Goal: Task Accomplishment & Management: Complete application form

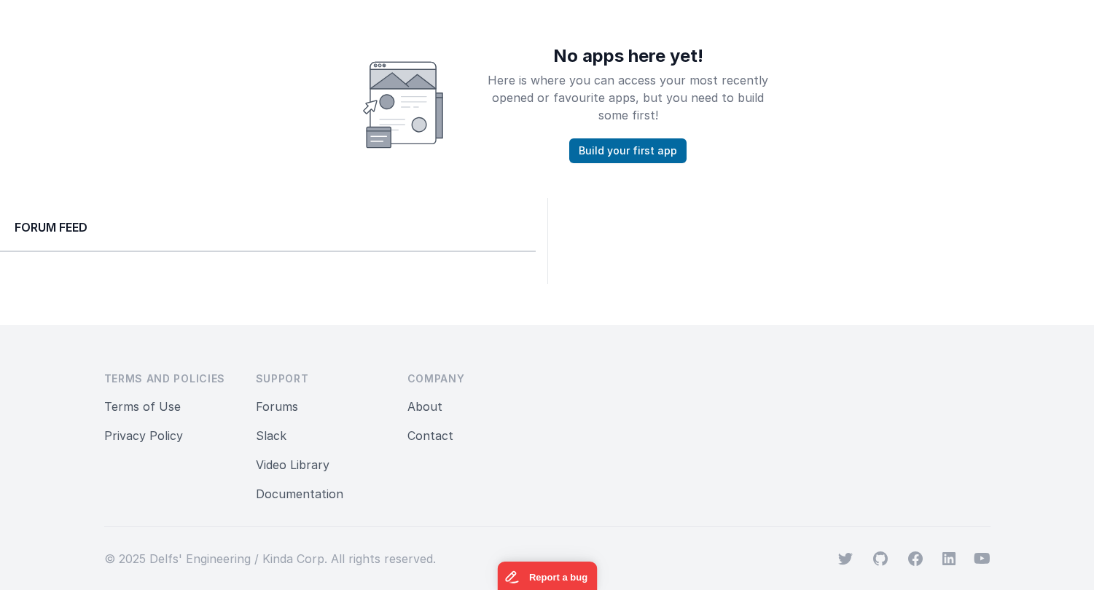
click at [222, 87] on div "No apps here yet! Here is where you can access your most recently opened or fav…" at bounding box center [547, 105] width 1094 height 117
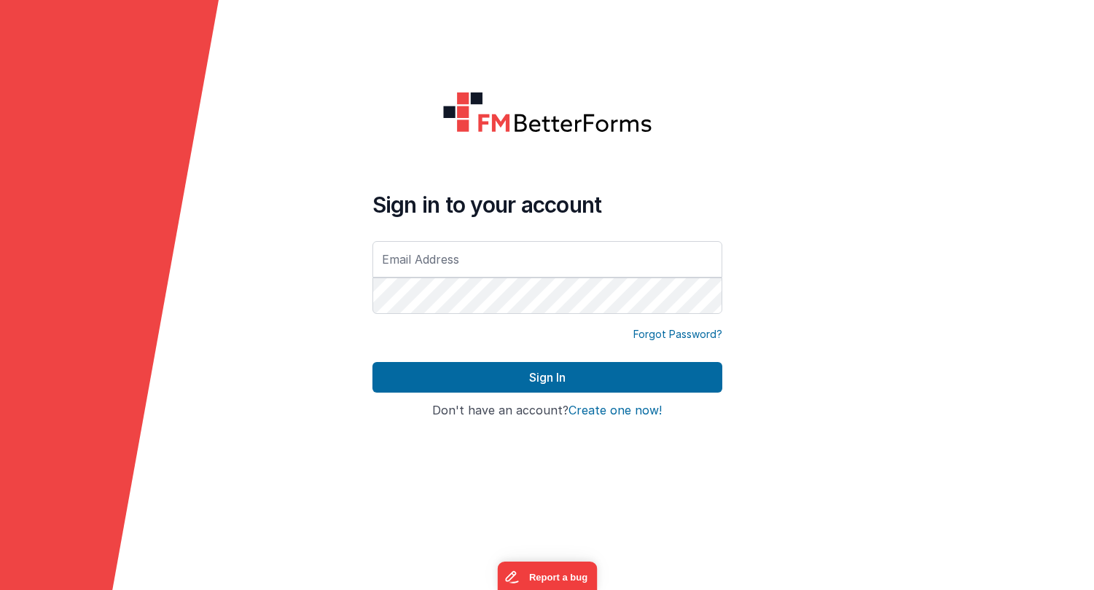
click at [504, 512] on form "Sign in to your account Forgot Password? Sign In Sign in with Google Don't have…" at bounding box center [547, 295] width 1094 height 590
click at [454, 262] on input "text" at bounding box center [547, 259] width 350 height 36
type input "[EMAIL_ADDRESS][DOMAIN_NAME]"
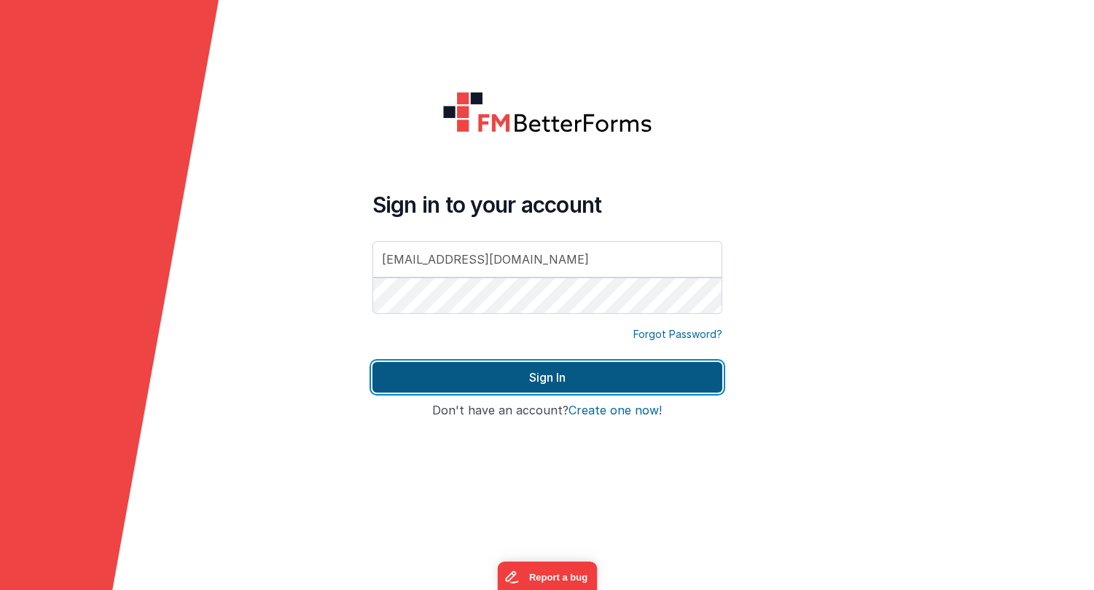
click at [577, 375] on button "Sign In" at bounding box center [547, 377] width 350 height 31
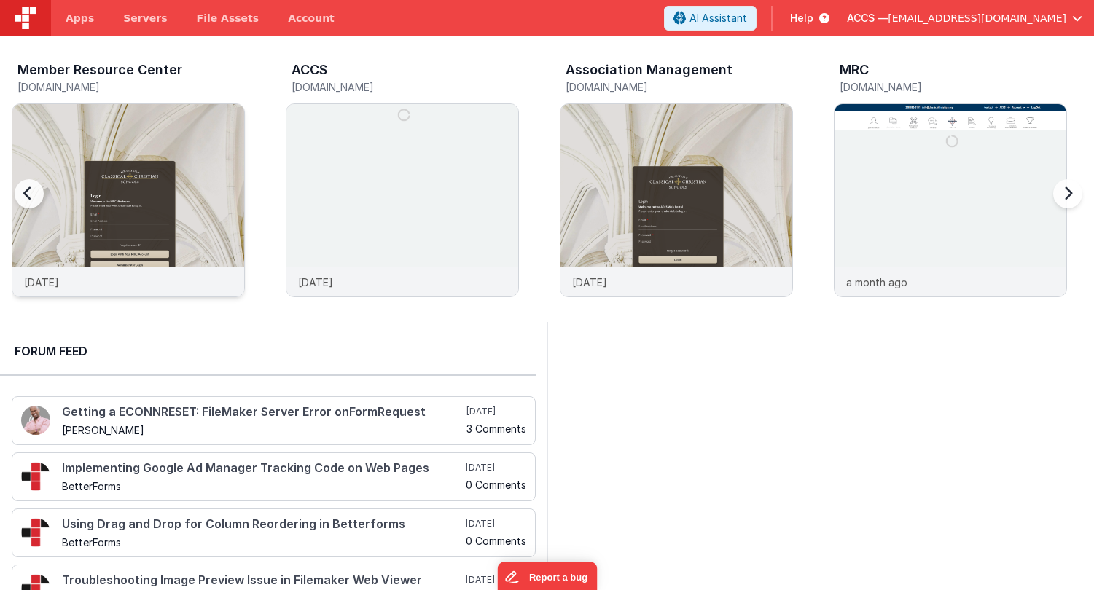
click at [236, 173] on img at bounding box center [128, 220] width 232 height 232
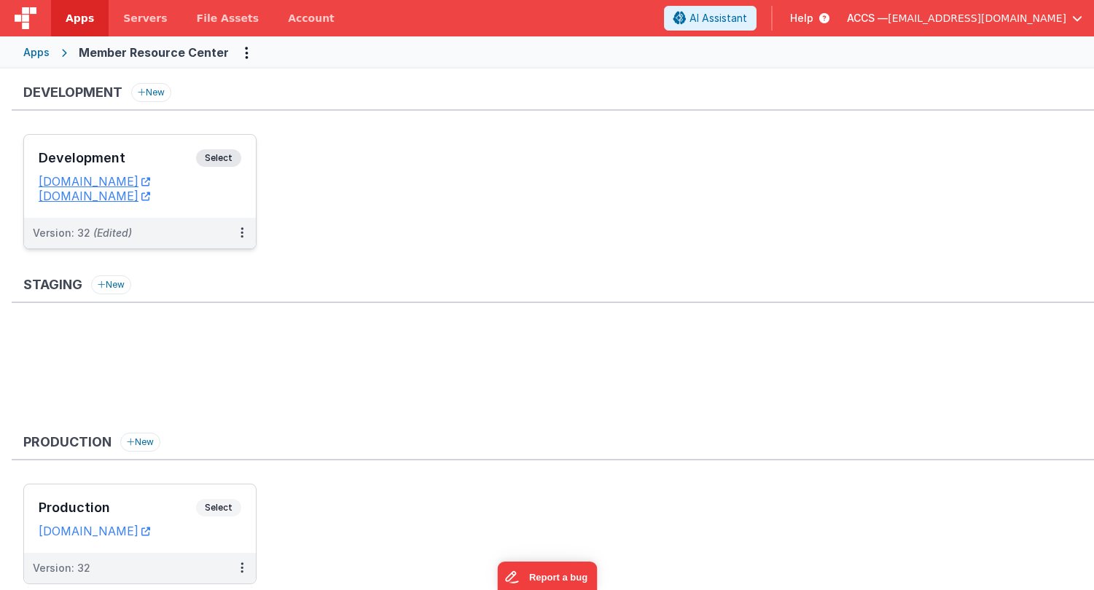
click at [185, 144] on div "Development Select URLs [DOMAIN_NAME] [DOMAIN_NAME]" at bounding box center [140, 176] width 232 height 83
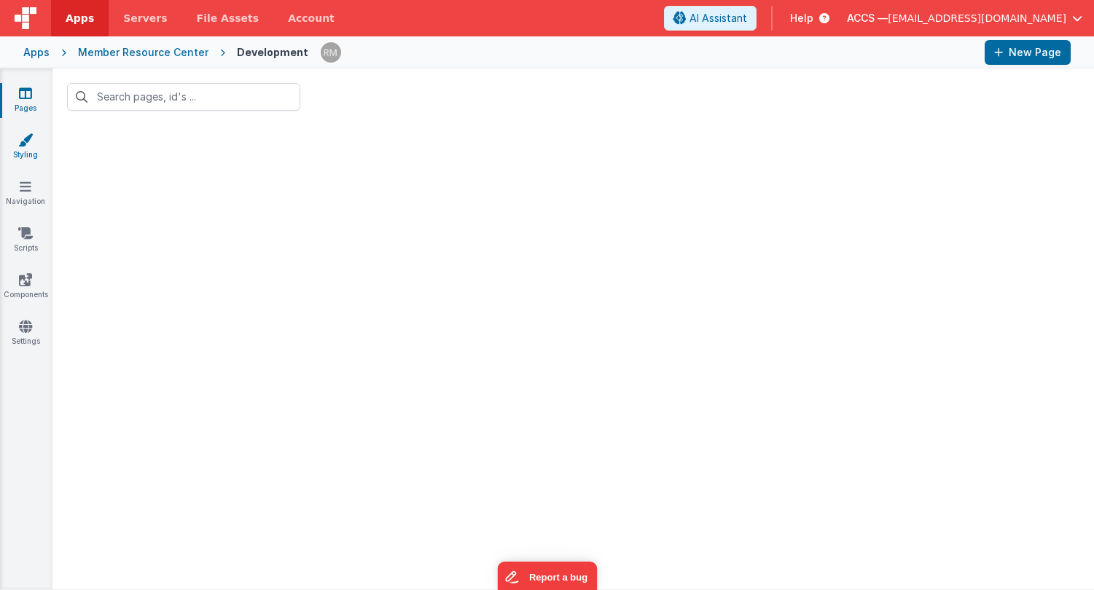
click at [23, 145] on icon at bounding box center [25, 140] width 15 height 15
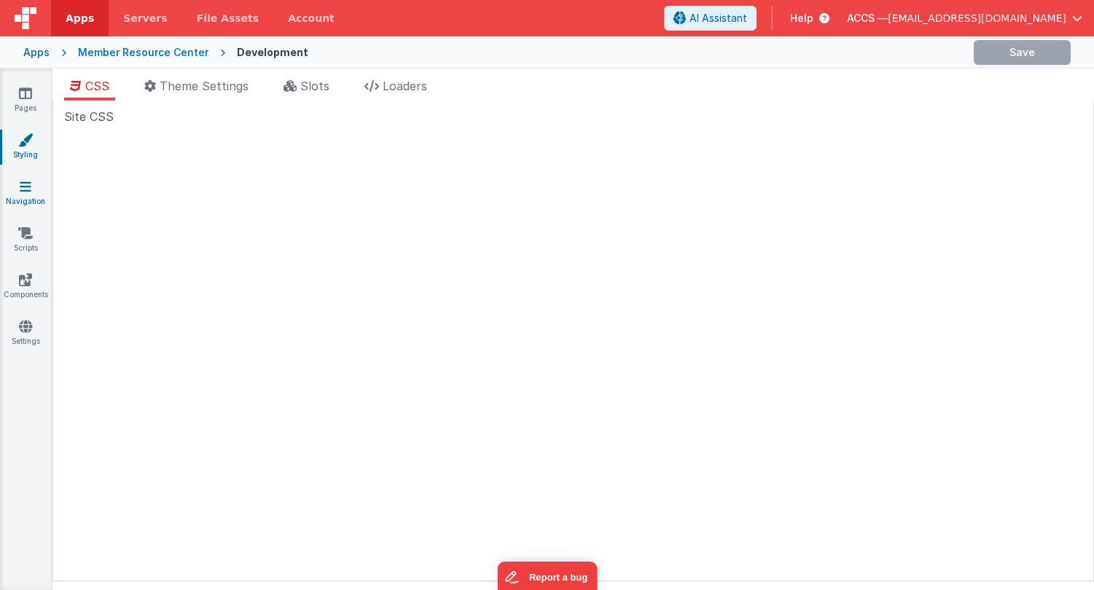
click at [32, 197] on link "Navigation" at bounding box center [25, 193] width 52 height 29
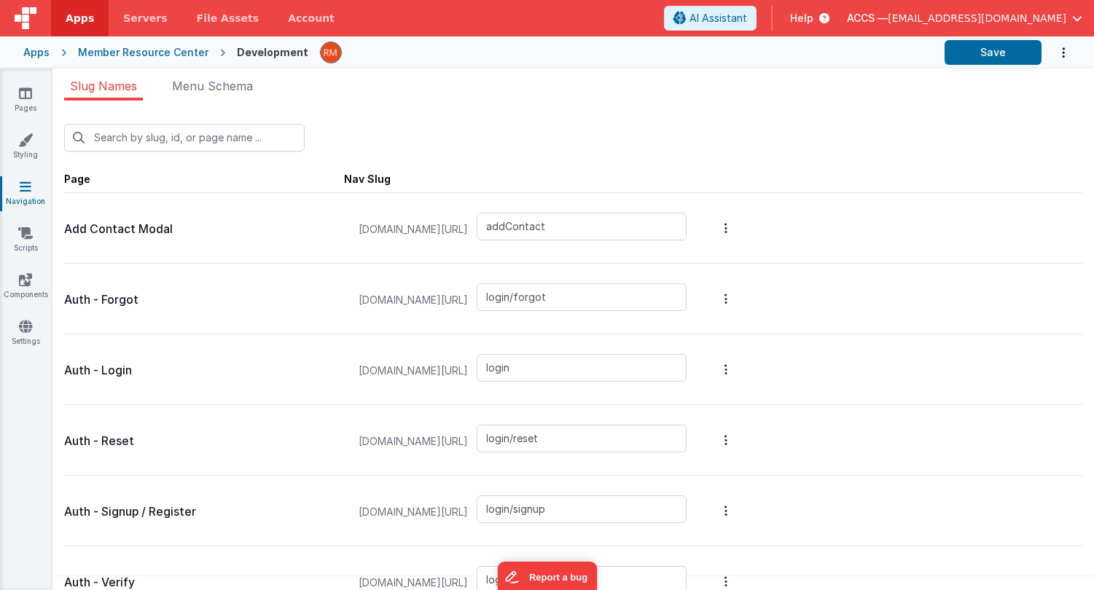
click at [1067, 47] on icon "Options" at bounding box center [1063, 53] width 15 height 30
click at [778, 151] on button at bounding box center [547, 295] width 1094 height 590
click at [28, 60] on div "Apps Member Resource Center Development Save" at bounding box center [547, 52] width 1094 height 32
click at [25, 55] on div "Apps" at bounding box center [36, 52] width 26 height 15
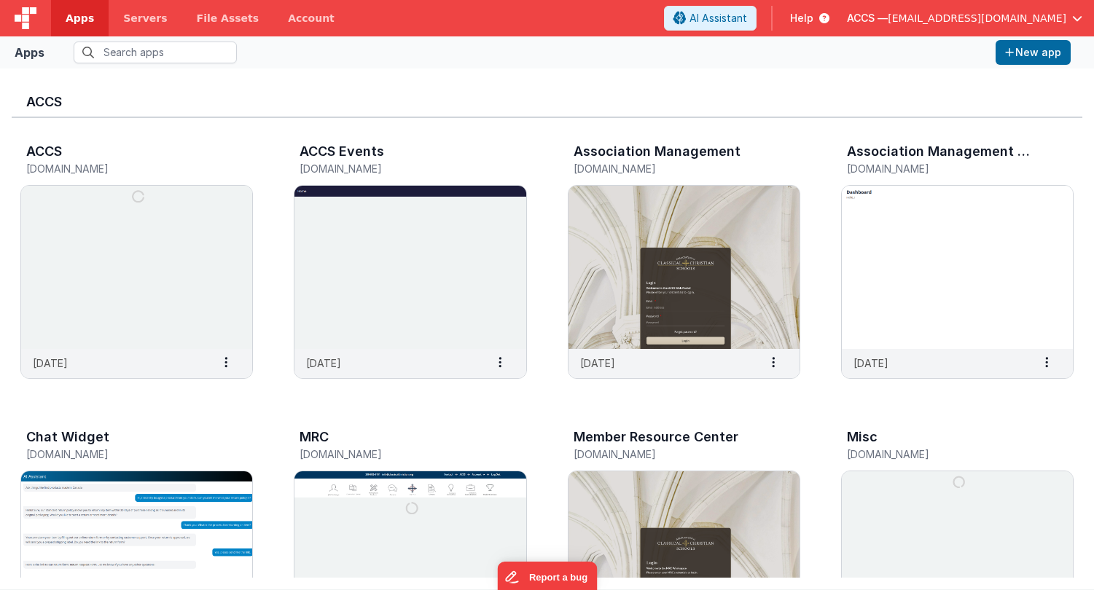
click at [1078, 15] on span "button" at bounding box center [1077, 18] width 10 height 10
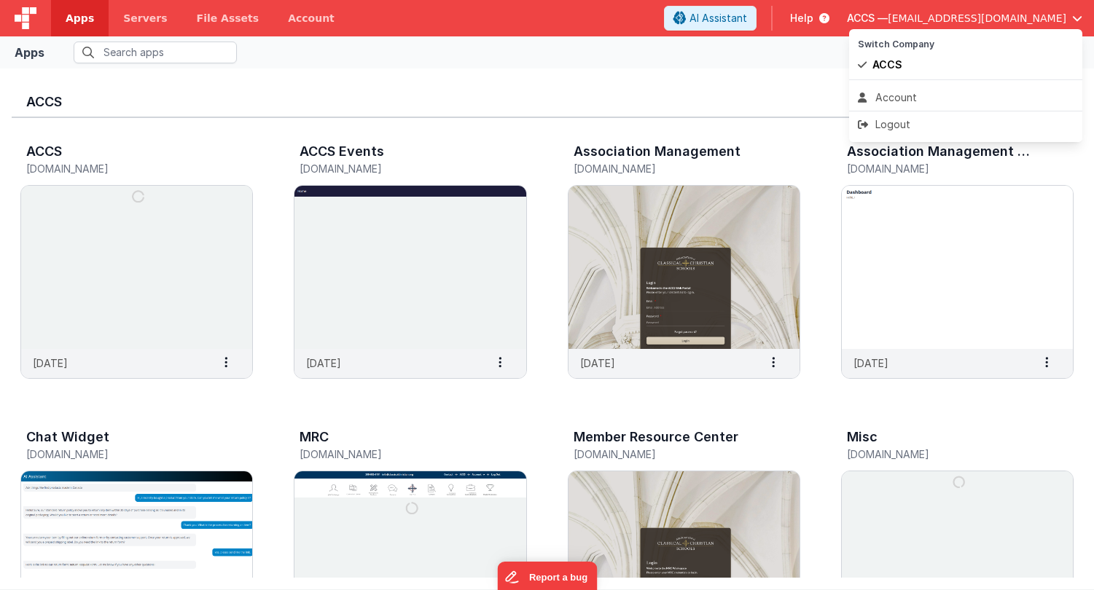
click at [742, 104] on button at bounding box center [547, 295] width 1094 height 590
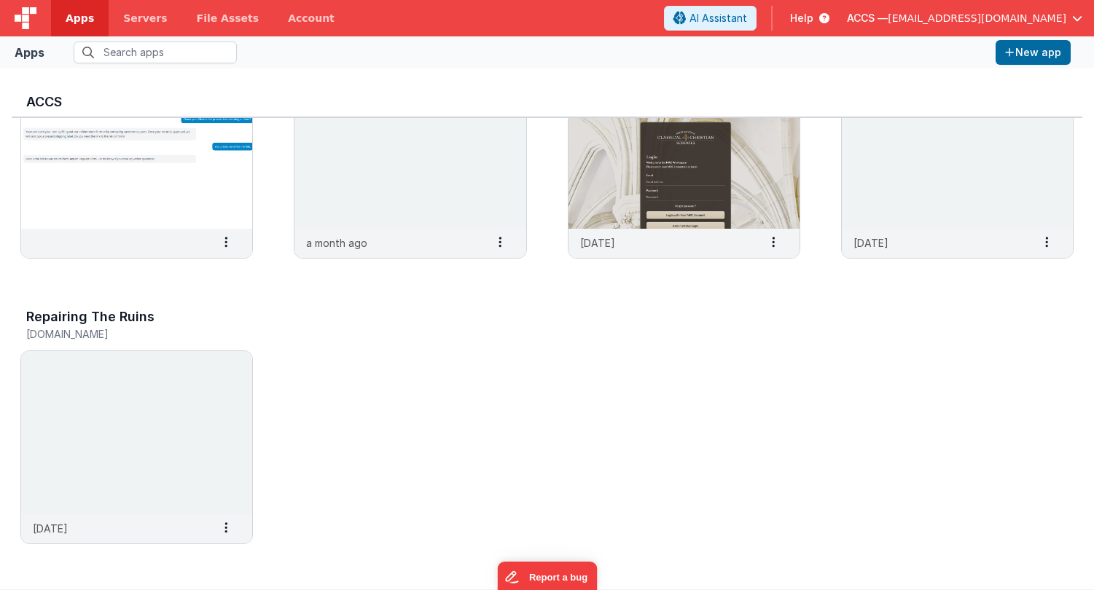
scroll to position [251, 0]
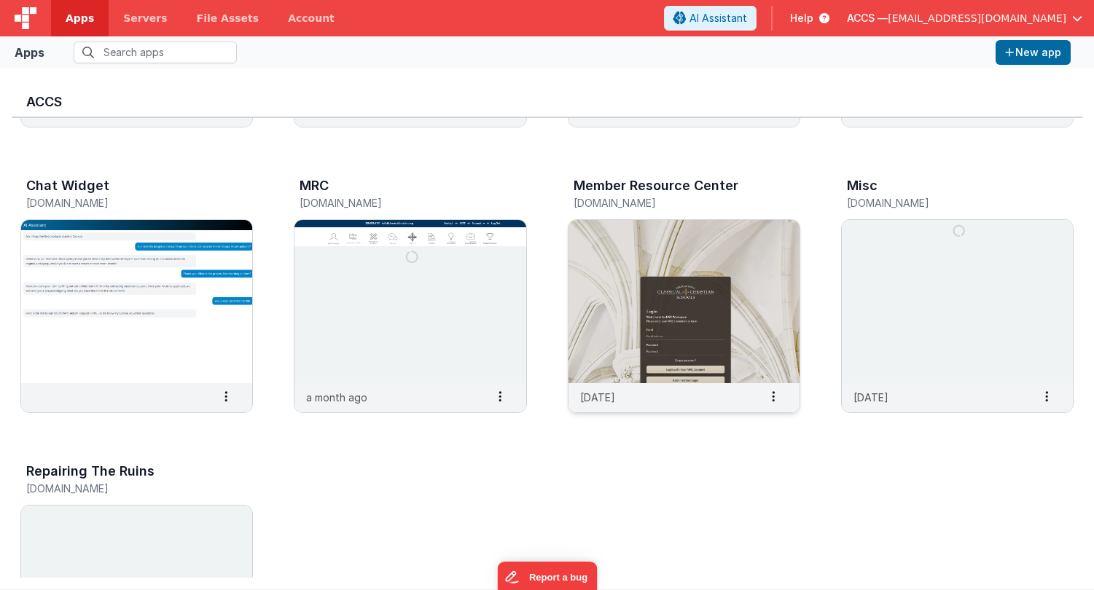
click at [689, 246] on img at bounding box center [683, 301] width 231 height 163
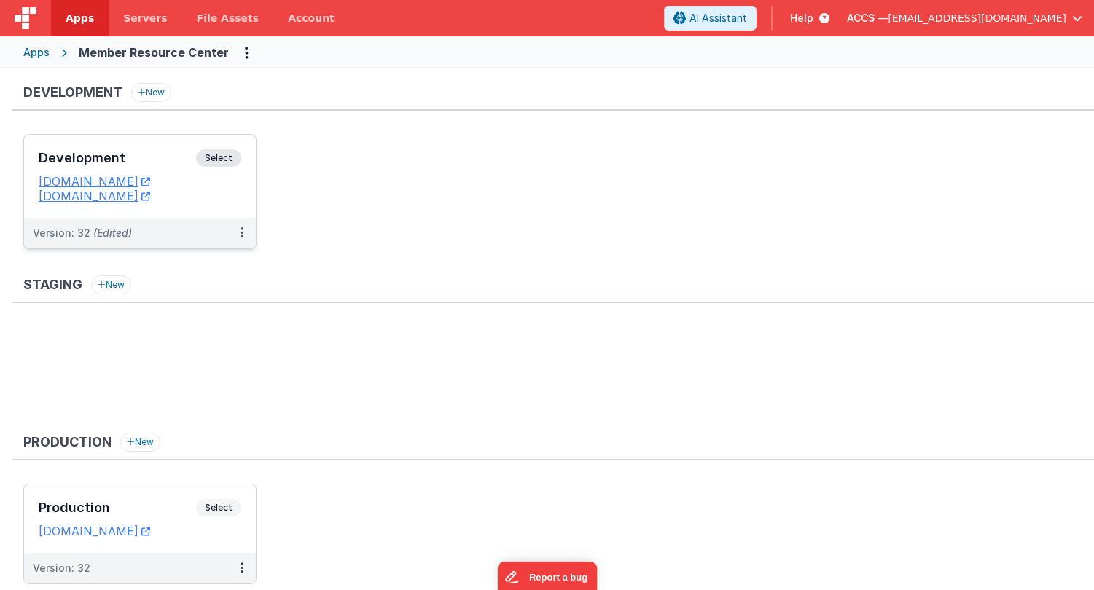
click at [170, 167] on div "Development Select" at bounding box center [140, 161] width 203 height 25
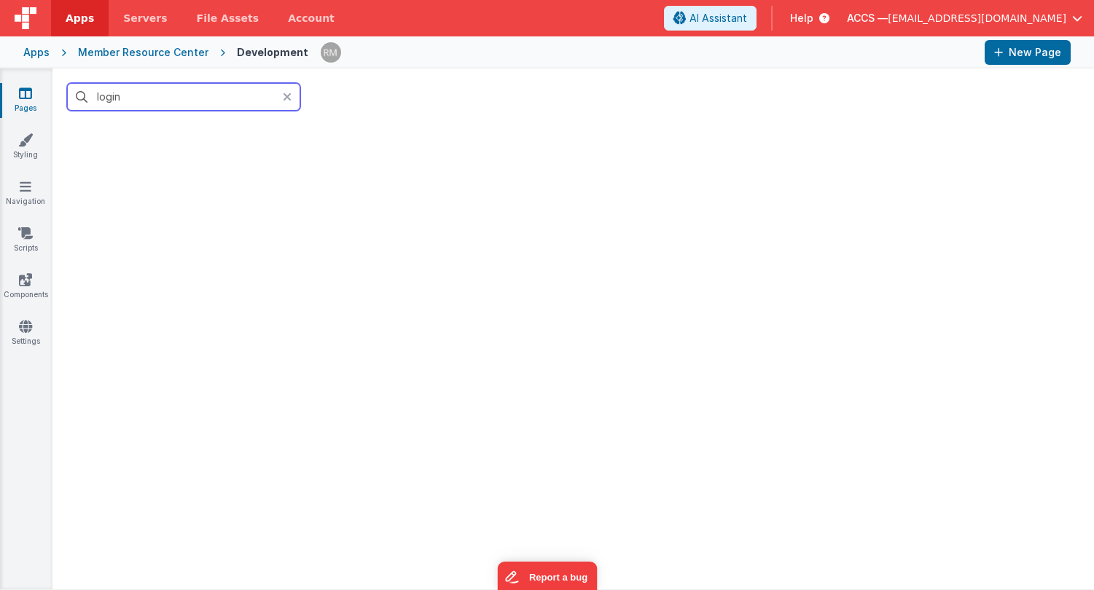
type input "login"
click at [288, 98] on icon at bounding box center [287, 97] width 9 height 12
click at [40, 60] on div "Apps Member Resource Center Development New Page" at bounding box center [547, 52] width 1094 height 32
click at [39, 60] on div "Apps Member Resource Center Development New Page" at bounding box center [547, 52] width 1094 height 32
click at [35, 54] on div "Apps" at bounding box center [36, 52] width 26 height 15
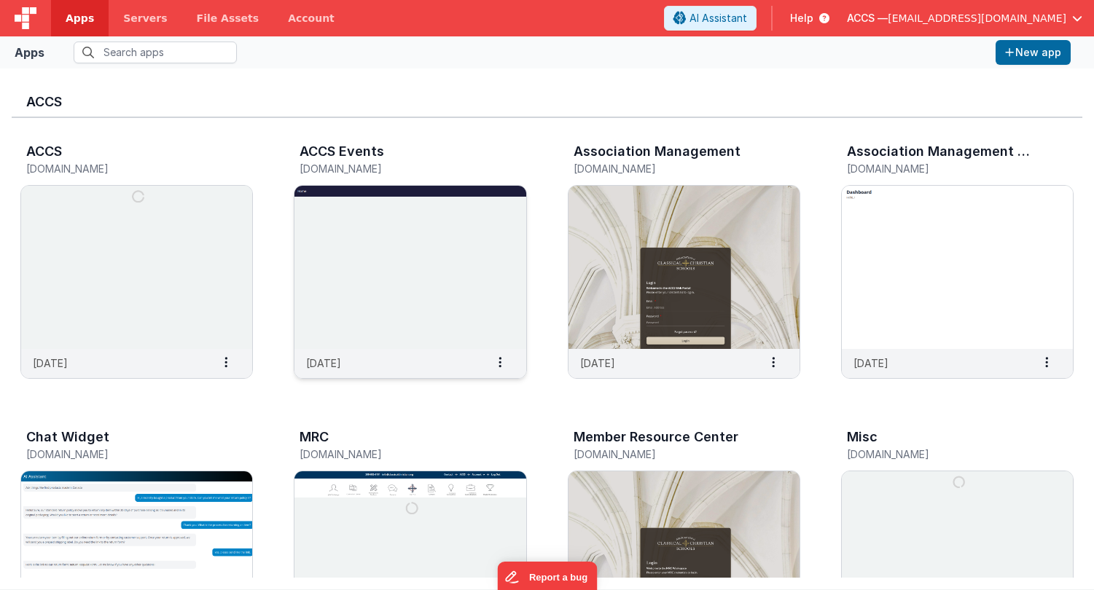
click at [343, 290] on img at bounding box center [409, 267] width 231 height 163
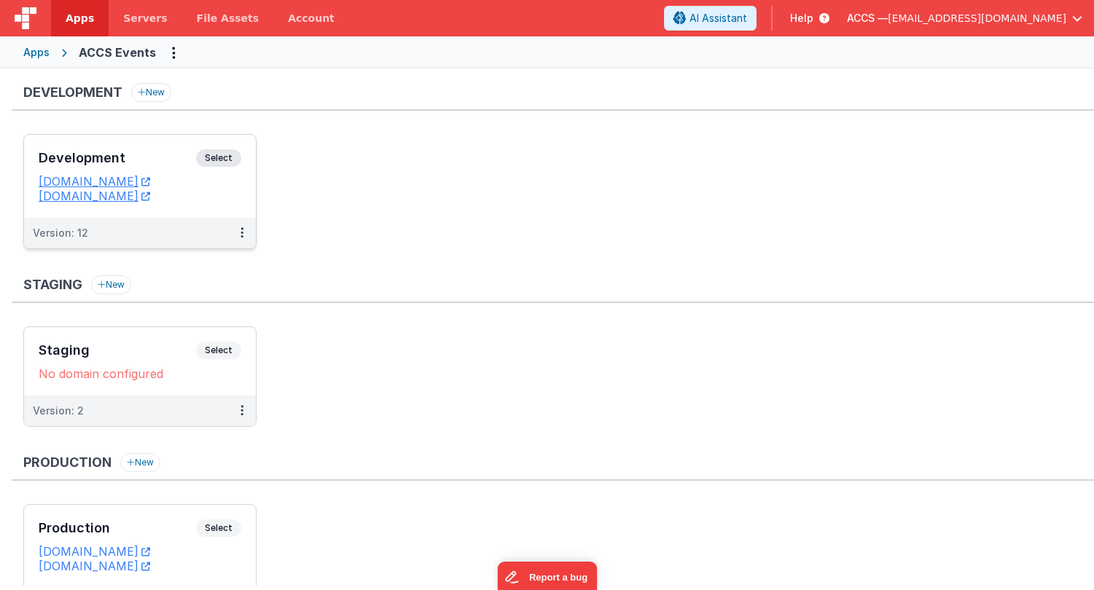
click at [157, 161] on h3 "Development" at bounding box center [117, 158] width 157 height 15
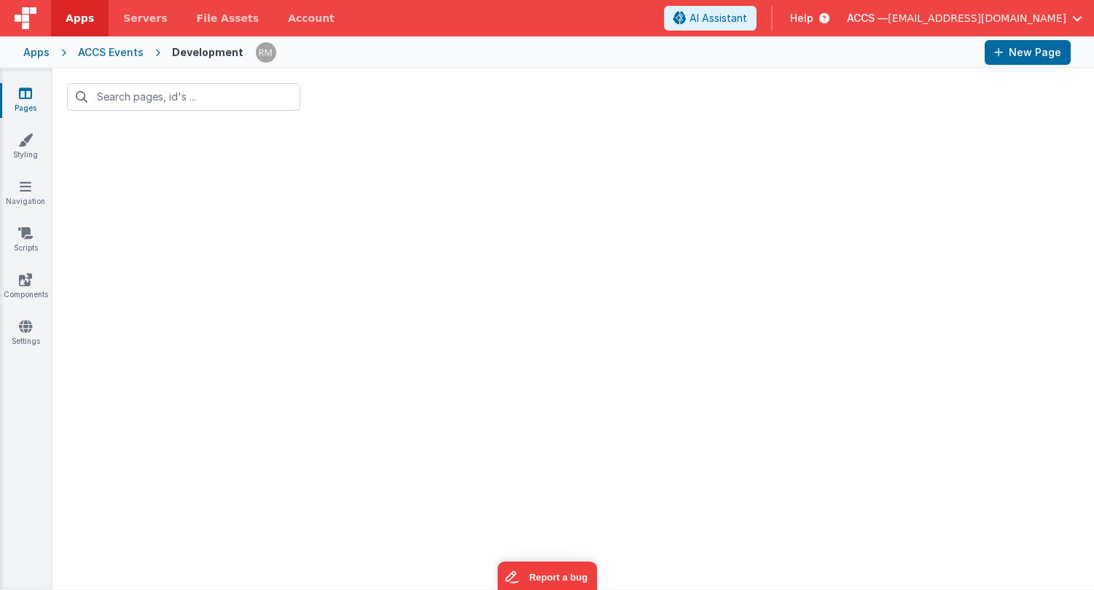
click at [28, 102] on link "Pages" at bounding box center [25, 100] width 52 height 29
click at [28, 104] on link "Pages" at bounding box center [25, 100] width 52 height 29
click at [1032, 15] on span "rmertzic@accsedu.org" at bounding box center [976, 18] width 179 height 15
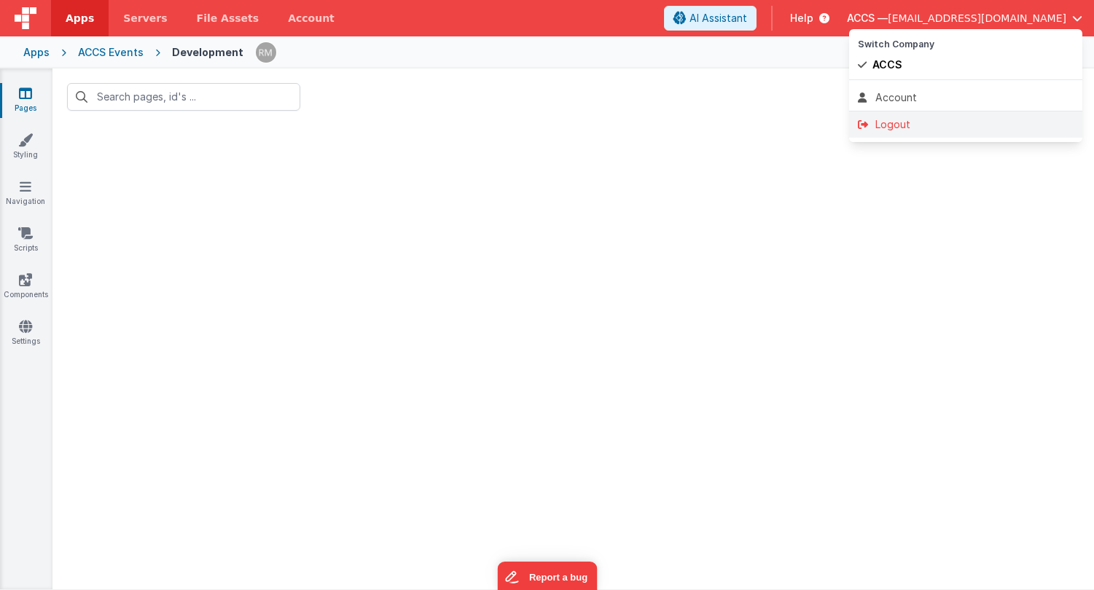
click at [952, 118] on div "Logout" at bounding box center [966, 124] width 216 height 15
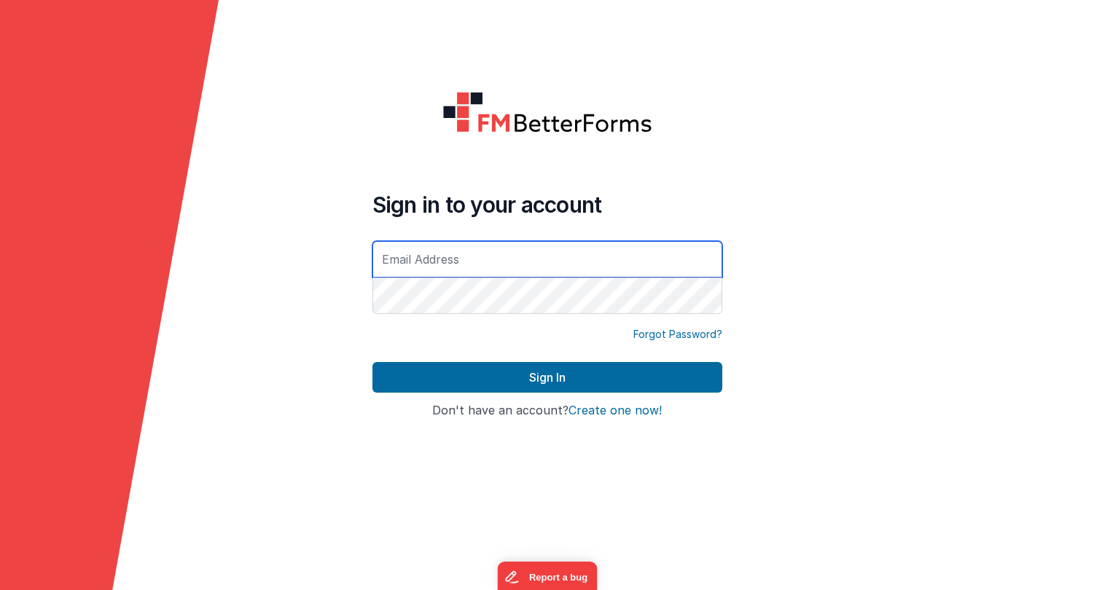
type input "[EMAIL_ADDRESS][DOMAIN_NAME]"
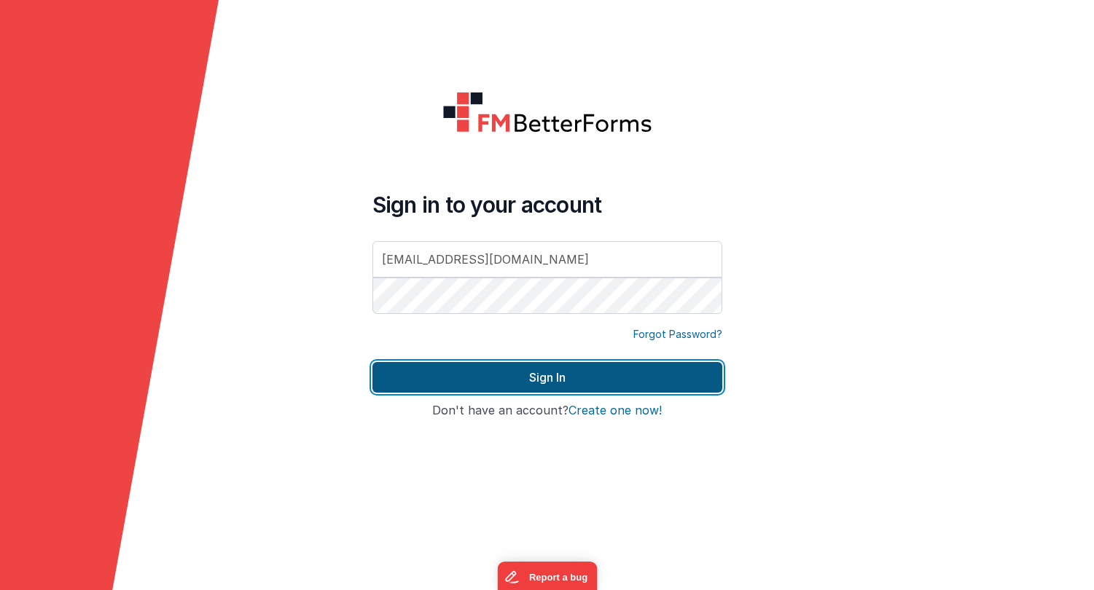
click at [579, 374] on button "Sign In" at bounding box center [547, 377] width 350 height 31
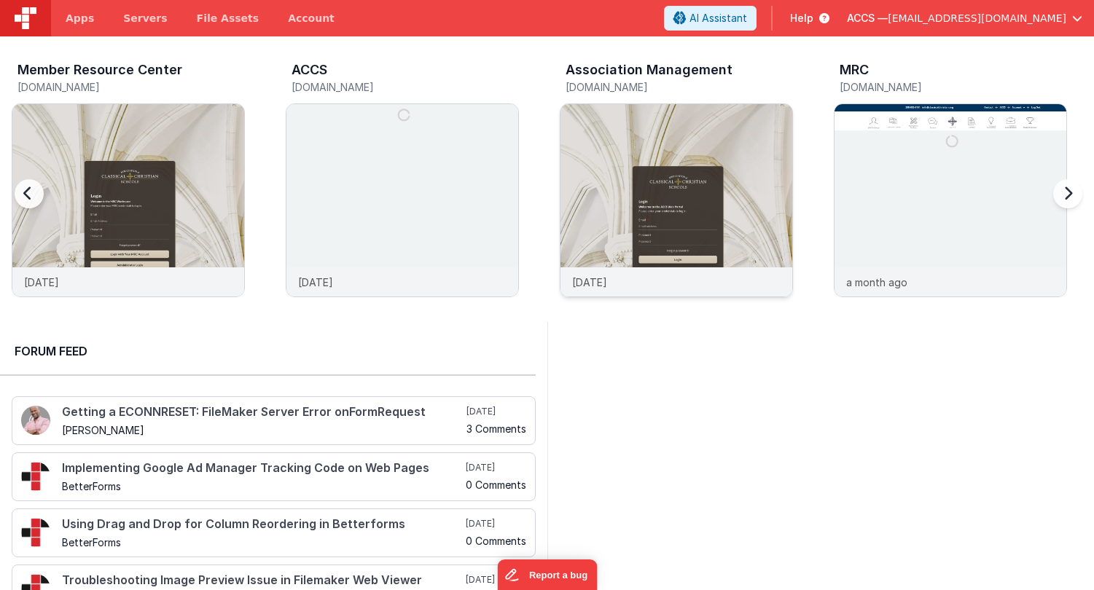
click at [592, 188] on img at bounding box center [676, 220] width 232 height 232
click at [115, 126] on img at bounding box center [128, 220] width 232 height 232
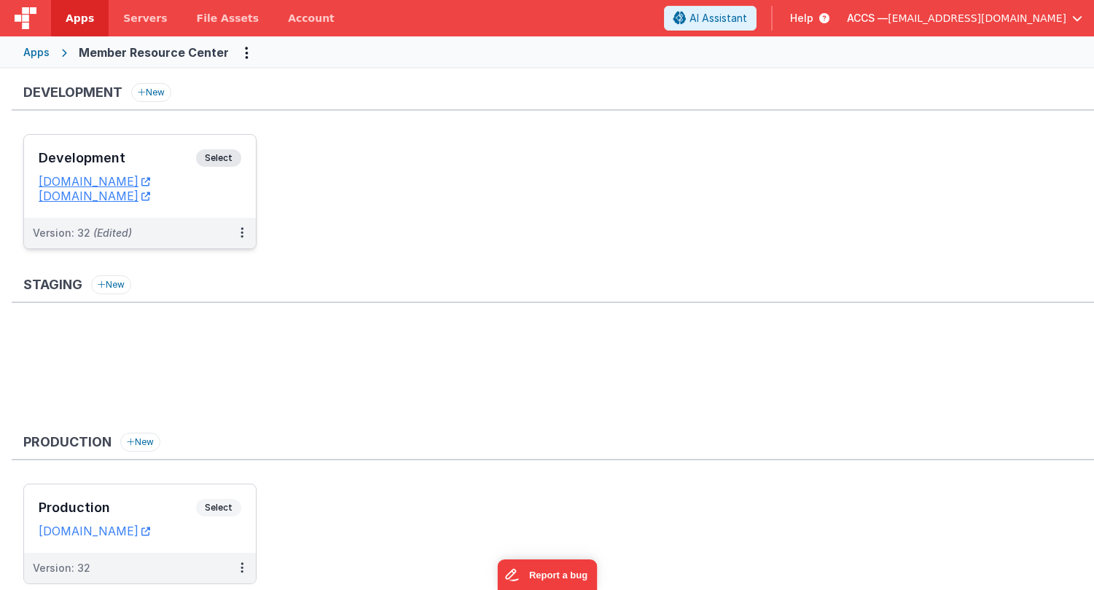
click at [162, 151] on div "Development Select" at bounding box center [140, 161] width 203 height 25
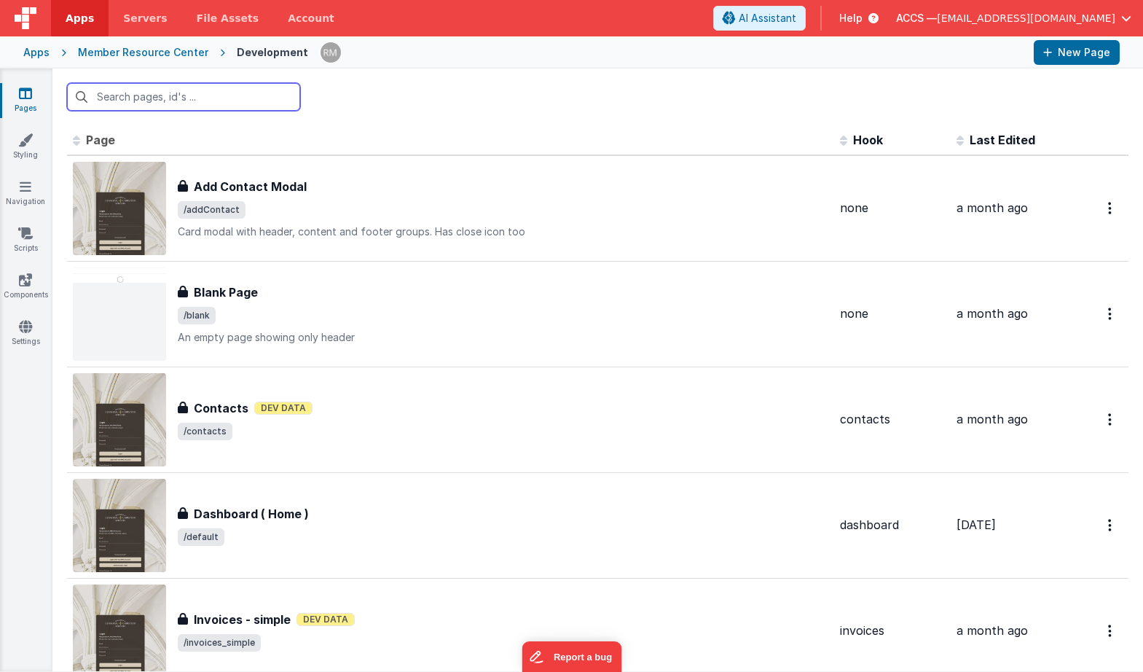
click at [217, 105] on input "text" at bounding box center [183, 97] width 233 height 28
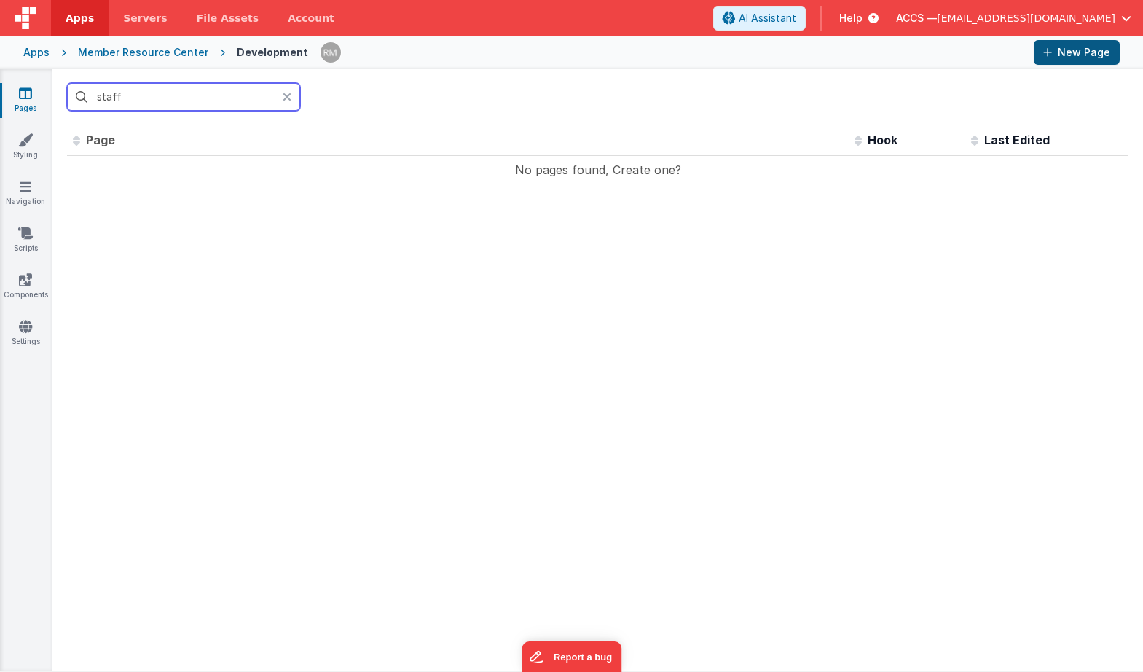
type input "staff"
click at [1084, 55] on button "New Page" at bounding box center [1077, 52] width 86 height 25
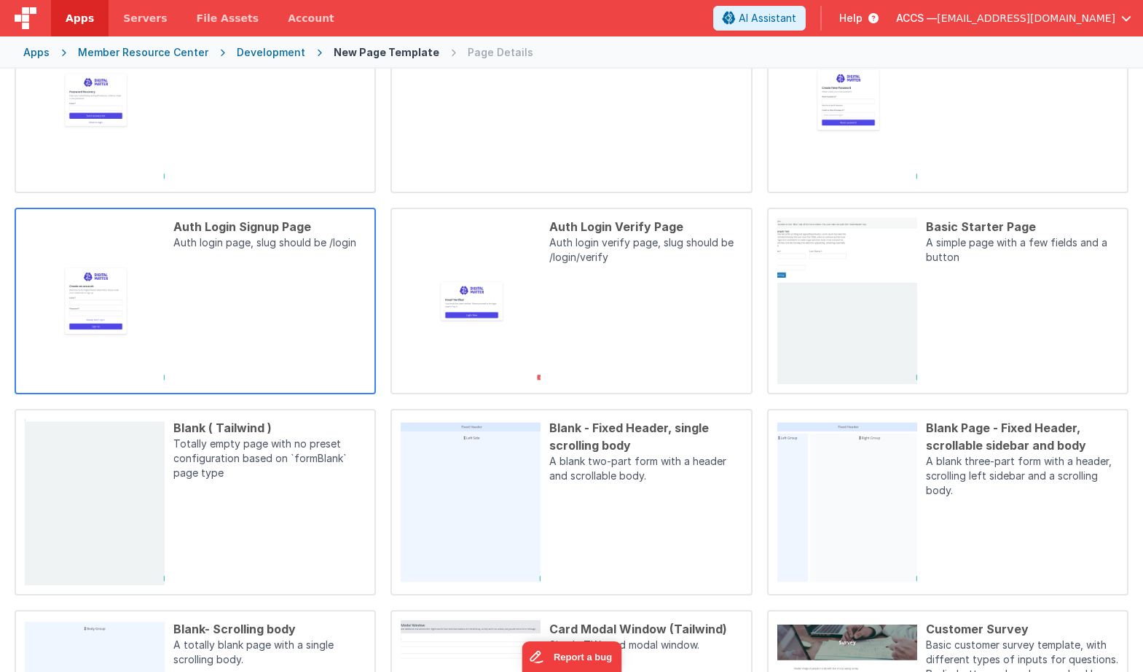
scroll to position [361, 0]
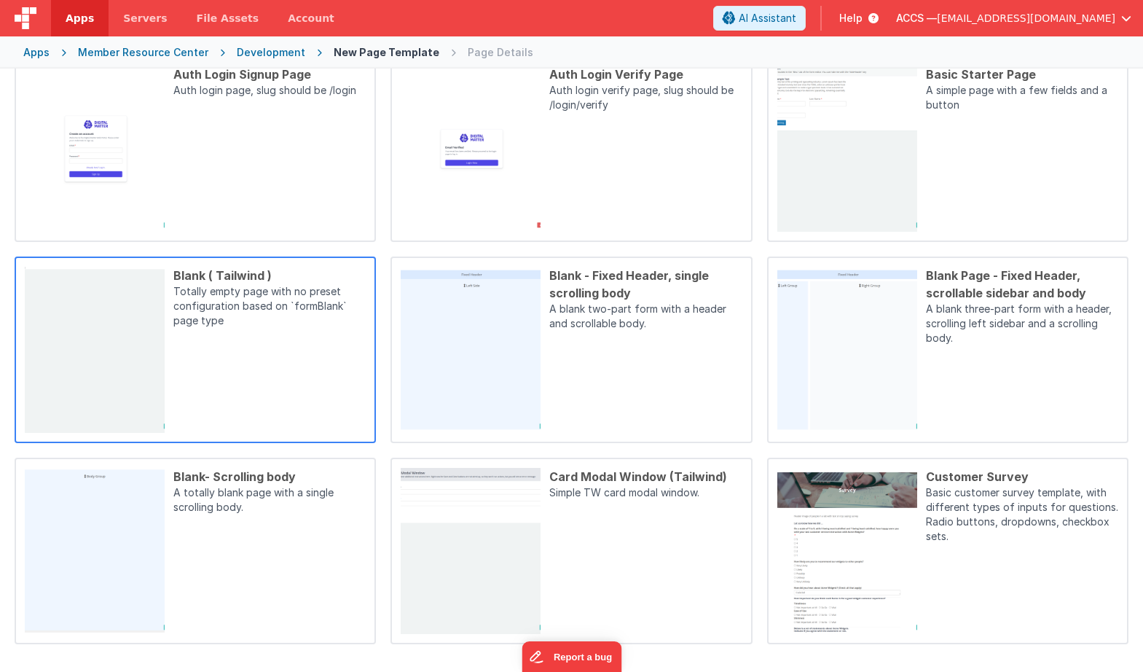
click at [269, 359] on div "Blank ( Tailwind ) Totally empty page with no preset configuration based on `fo…" at bounding box center [265, 350] width 201 height 166
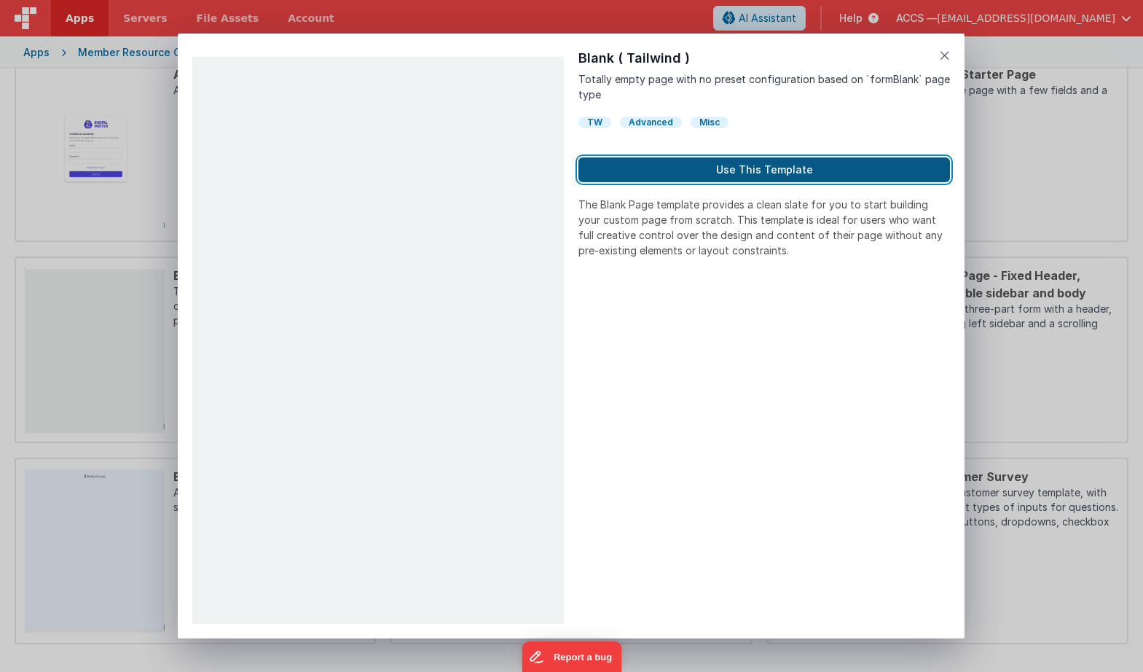
click at [663, 176] on button "Use This Template" at bounding box center [765, 169] width 372 height 25
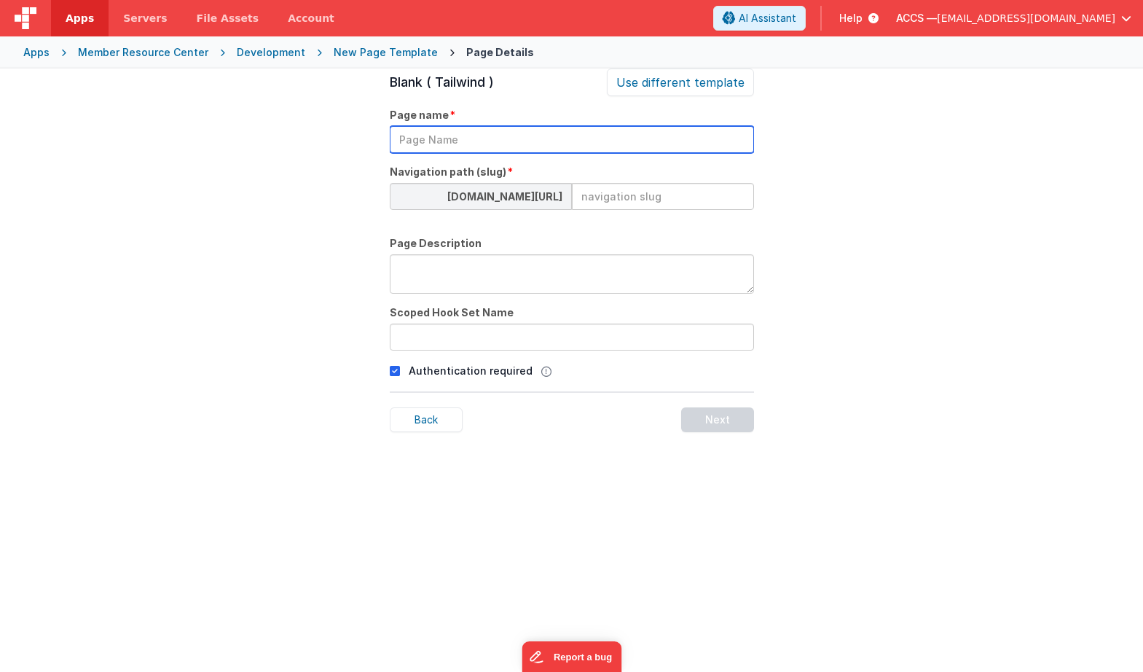
click at [434, 149] on input "text" at bounding box center [572, 139] width 364 height 27
drag, startPoint x: 546, startPoint y: 144, endPoint x: 425, endPoint y: 144, distance: 121.7
click at [425, 144] on input "Staff Manangement" at bounding box center [572, 139] width 364 height 27
click at [509, 130] on input "Staff Manangement" at bounding box center [572, 139] width 364 height 27
drag, startPoint x: 523, startPoint y: 141, endPoint x: 425, endPoint y: 138, distance: 98.4
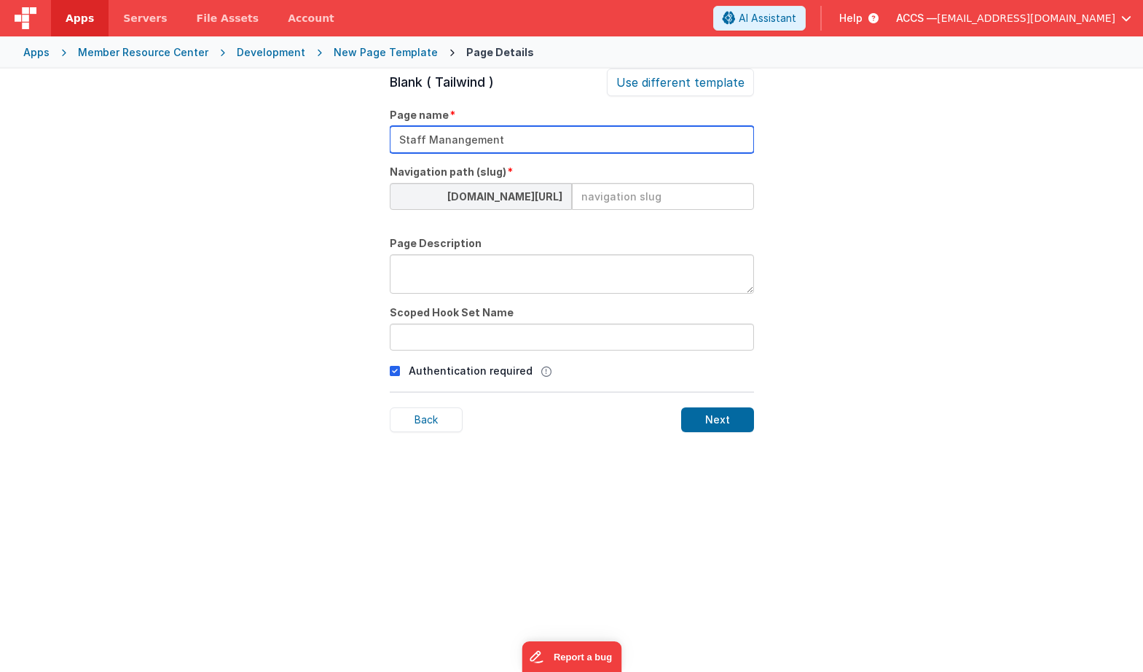
click at [425, 138] on input "Staff Manangement" at bounding box center [572, 139] width 364 height 27
click at [511, 138] on input "Staff Manangement" at bounding box center [572, 139] width 364 height 27
click at [455, 139] on input "Staff Manangement" at bounding box center [572, 139] width 364 height 27
drag, startPoint x: 508, startPoint y: 138, endPoint x: 377, endPoint y: 137, distance: 131.2
click at [377, 137] on div "Page Details Preview Auth Login Forgot Page Auth login page, slug should be /lo…" at bounding box center [571, 404] width 1143 height 672
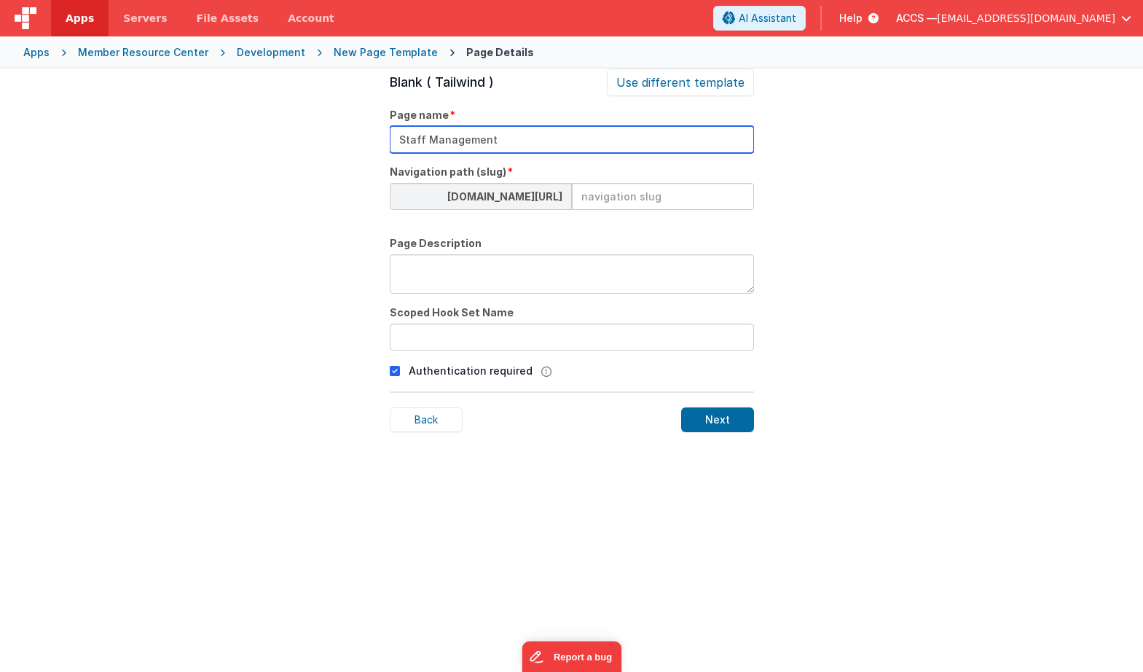
click at [429, 142] on input "Staff Management" at bounding box center [572, 139] width 364 height 27
drag, startPoint x: 508, startPoint y: 143, endPoint x: 342, endPoint y: 143, distance: 166.1
click at [342, 143] on div "Page Details Preview Auth Login Forgot Page Auth login page, slug should be /lo…" at bounding box center [571, 404] width 1143 height 672
type input "Staff-Management"
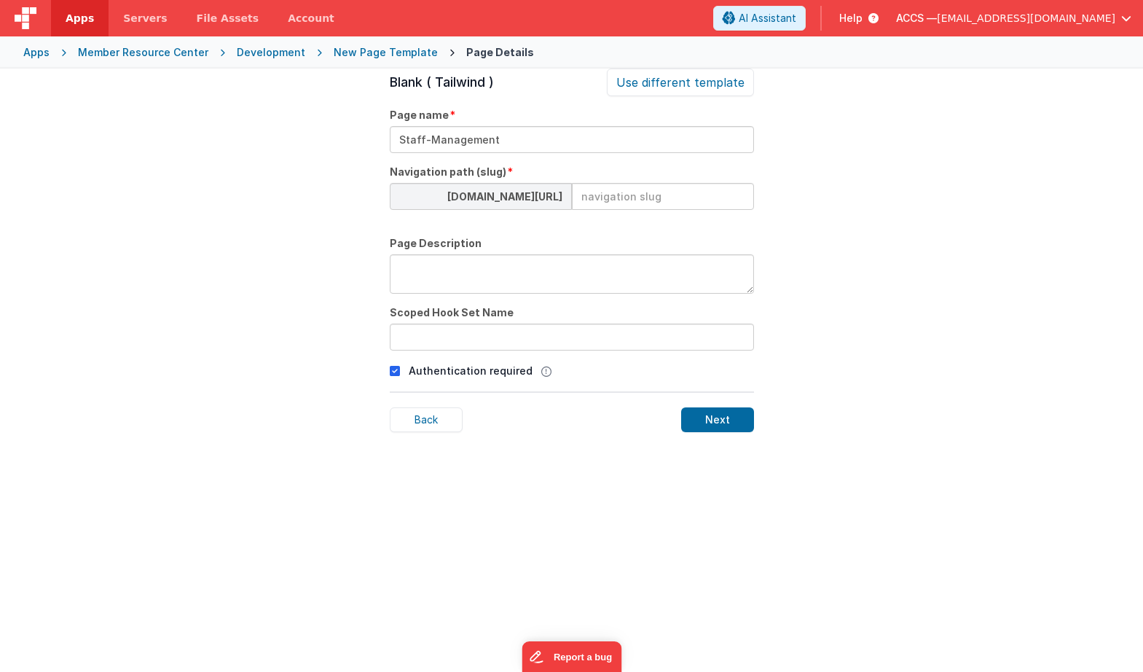
click at [597, 197] on input at bounding box center [663, 196] width 182 height 27
paste input "Staff-Management"
type input "staff-management"
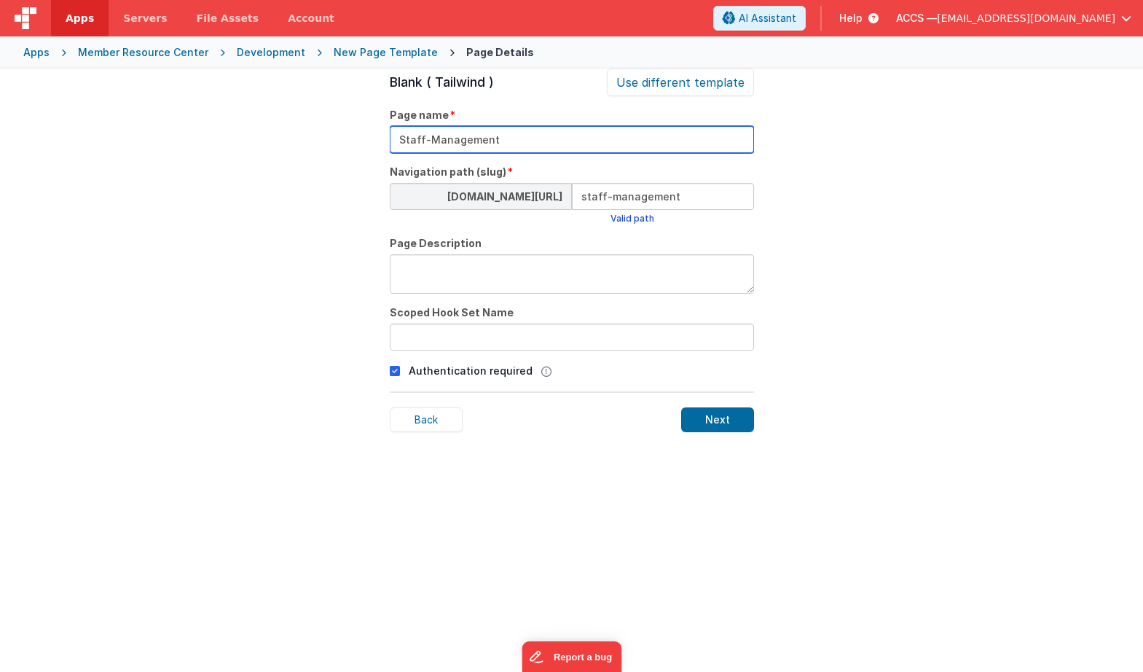
click at [428, 144] on input "Staff-Management" at bounding box center [572, 139] width 364 height 27
type input "Staff Management"
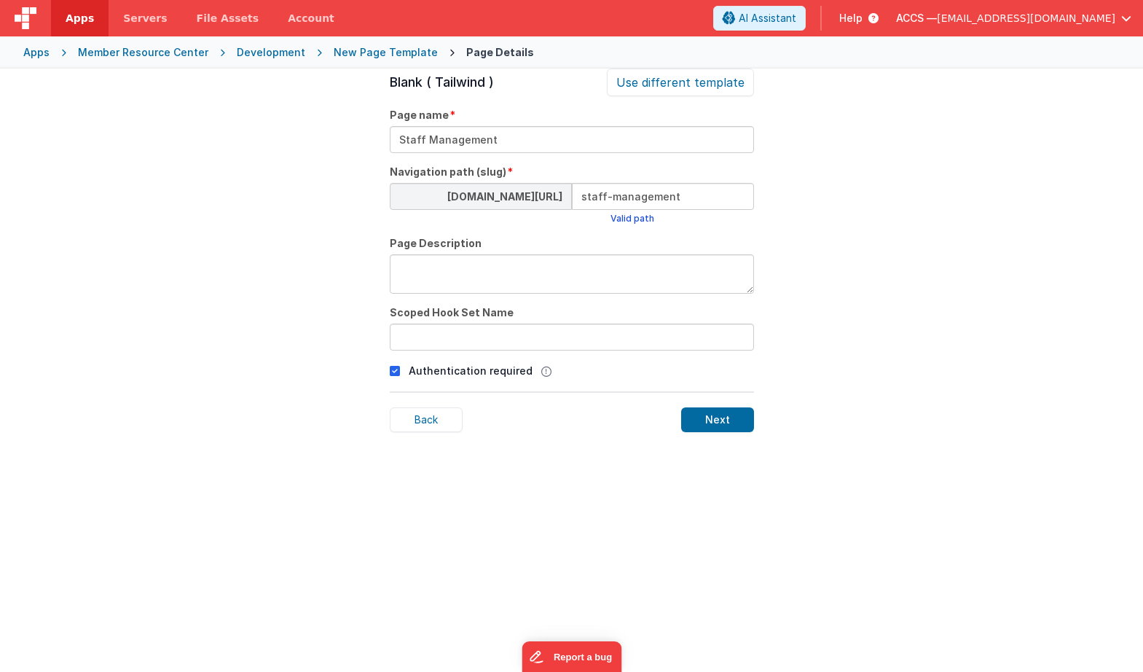
click at [477, 282] on textarea at bounding box center [572, 273] width 364 height 39
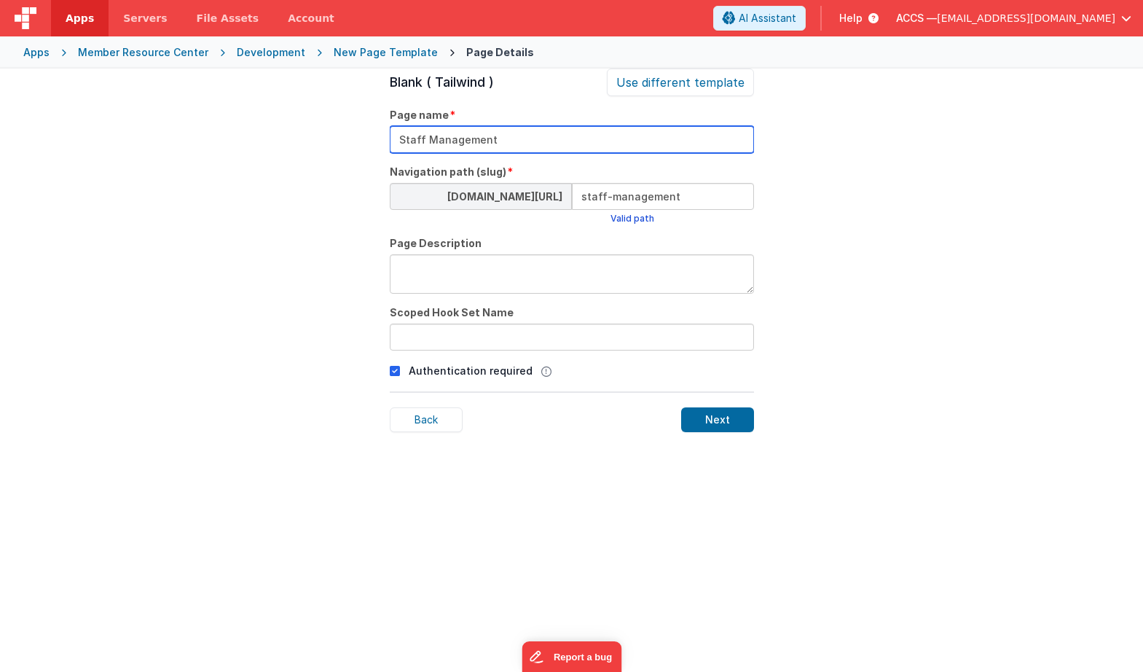
drag, startPoint x: 515, startPoint y: 144, endPoint x: 367, endPoint y: 140, distance: 148.0
click at [367, 140] on div "Page Details Preview Auth Login Forgot Page Auth login page, slug should be /lo…" at bounding box center [571, 404] width 1143 height 672
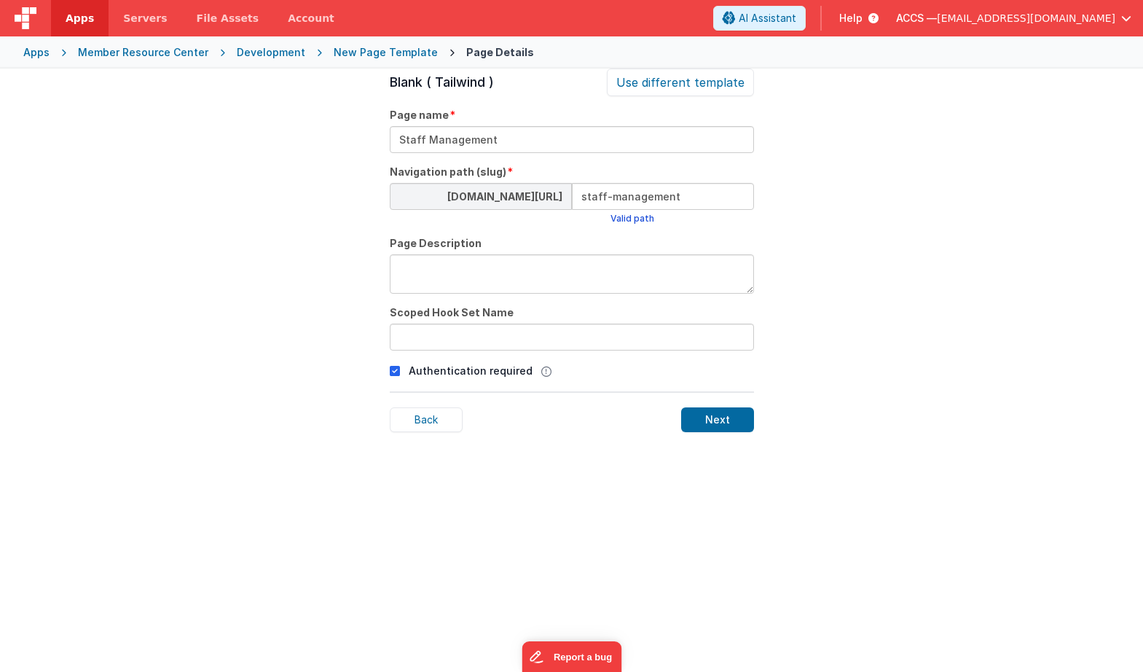
click at [434, 267] on textarea at bounding box center [572, 273] width 364 height 39
paste textarea "Staff Management"
type textarea "Staff Management"
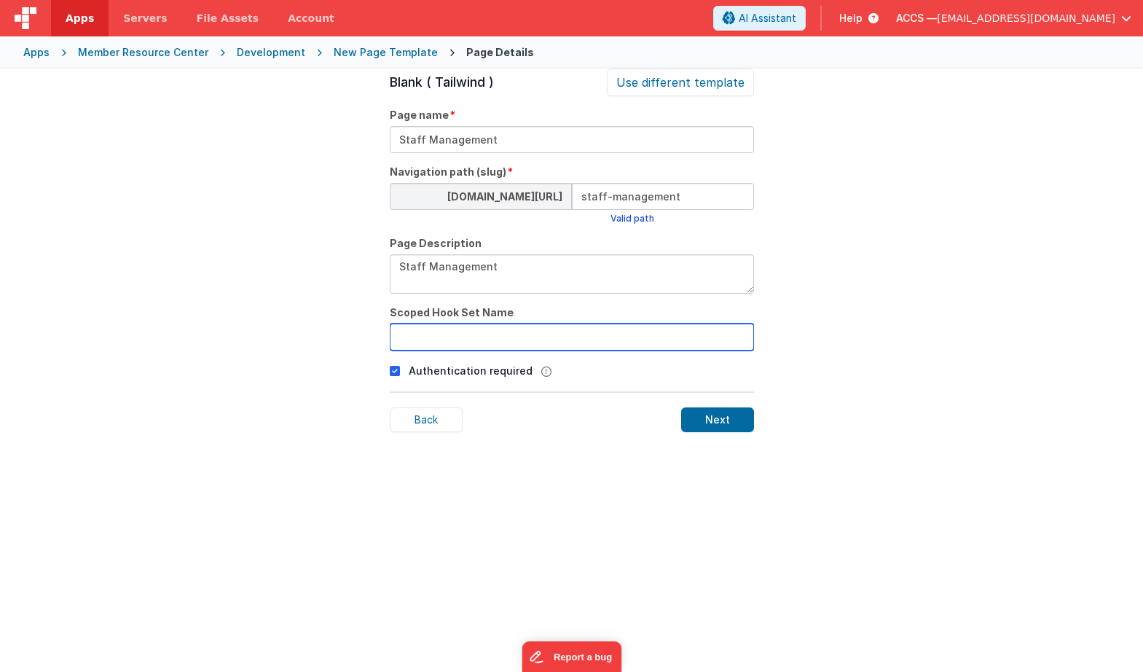
click at [452, 337] on input "text" at bounding box center [572, 337] width 364 height 27
type input "staffManagement"
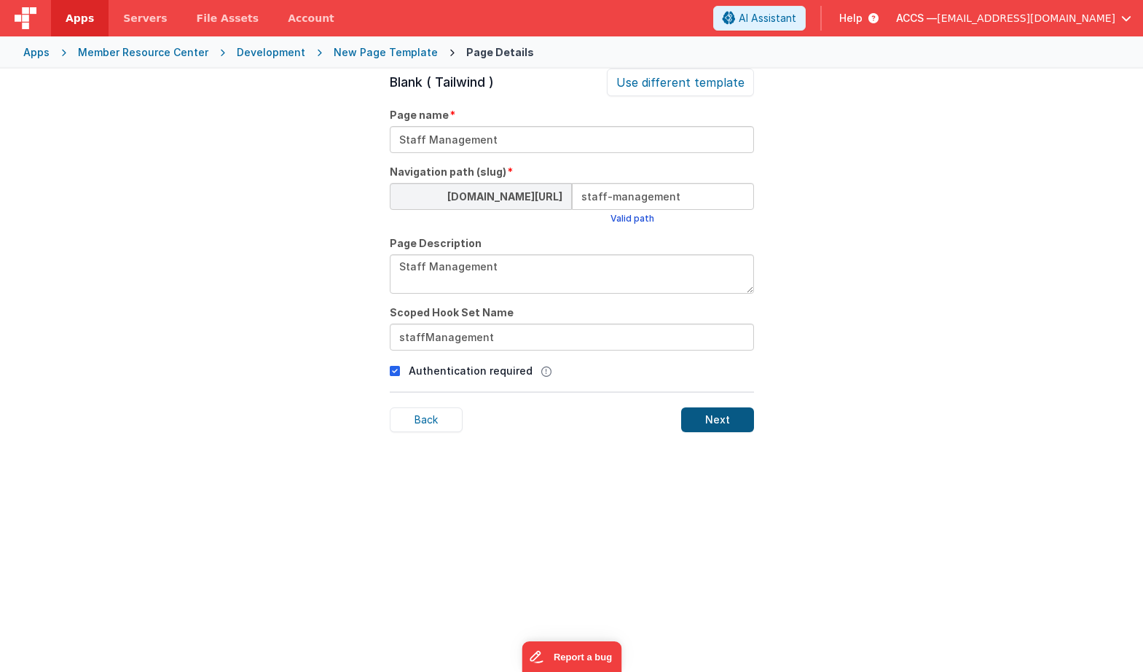
click at [711, 420] on div "Next" at bounding box center [717, 419] width 73 height 25
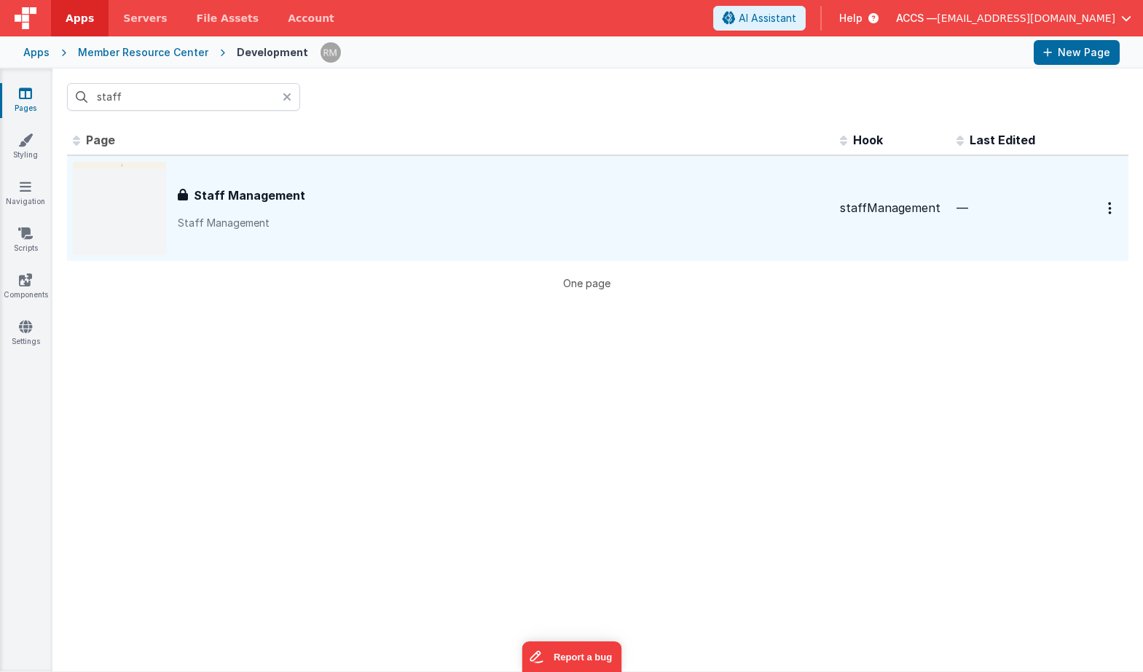
click at [289, 94] on icon at bounding box center [287, 97] width 9 height 12
